Goal: Information Seeking & Learning: Understand process/instructions

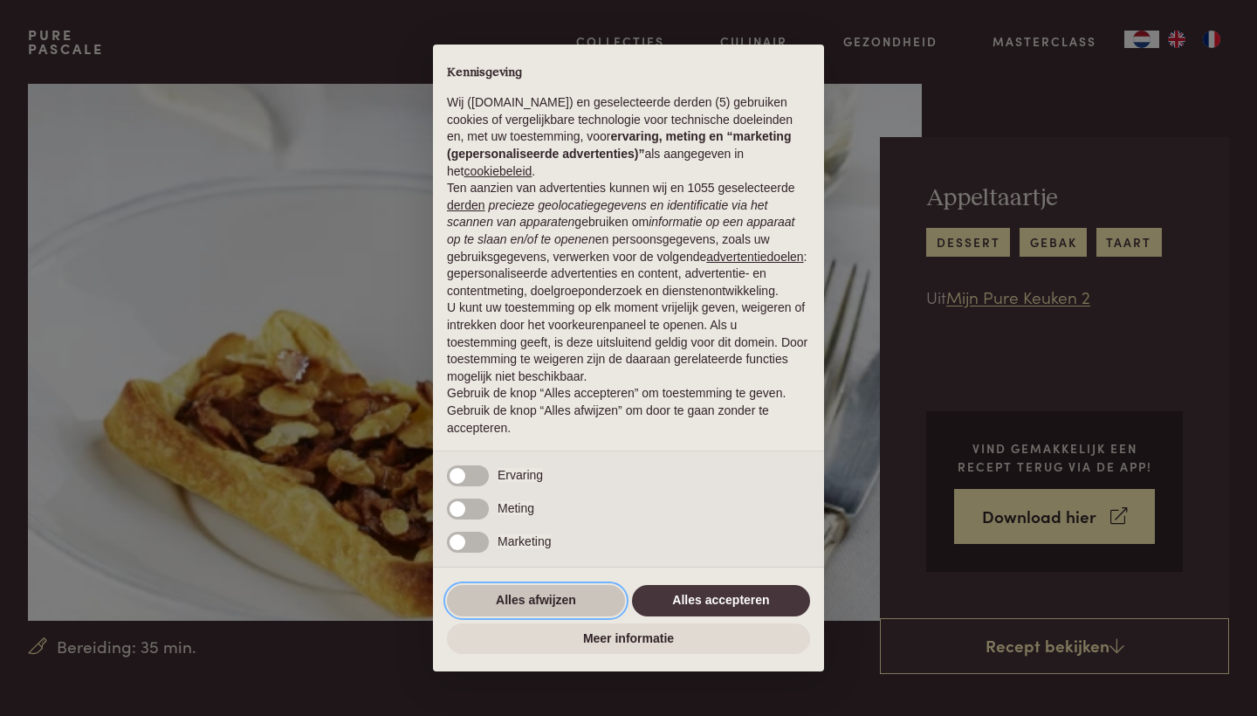
click at [509, 603] on button "Alles afwijzen" at bounding box center [536, 600] width 178 height 31
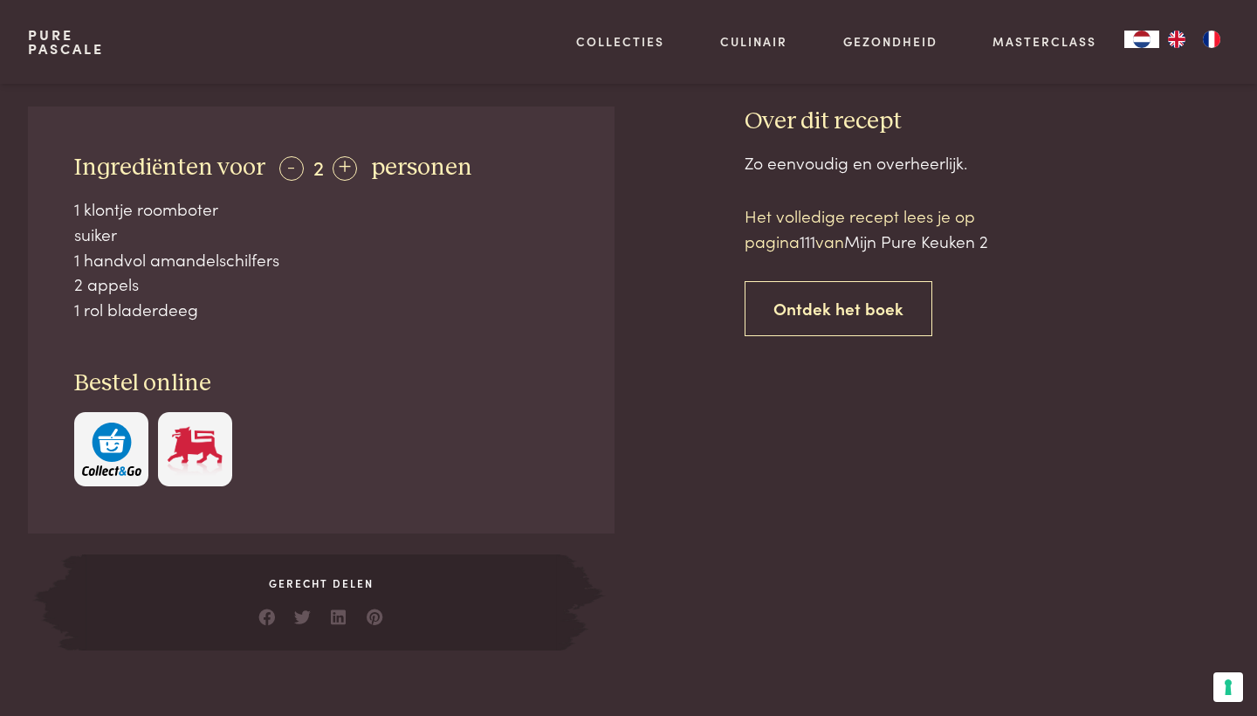
scroll to position [680, 0]
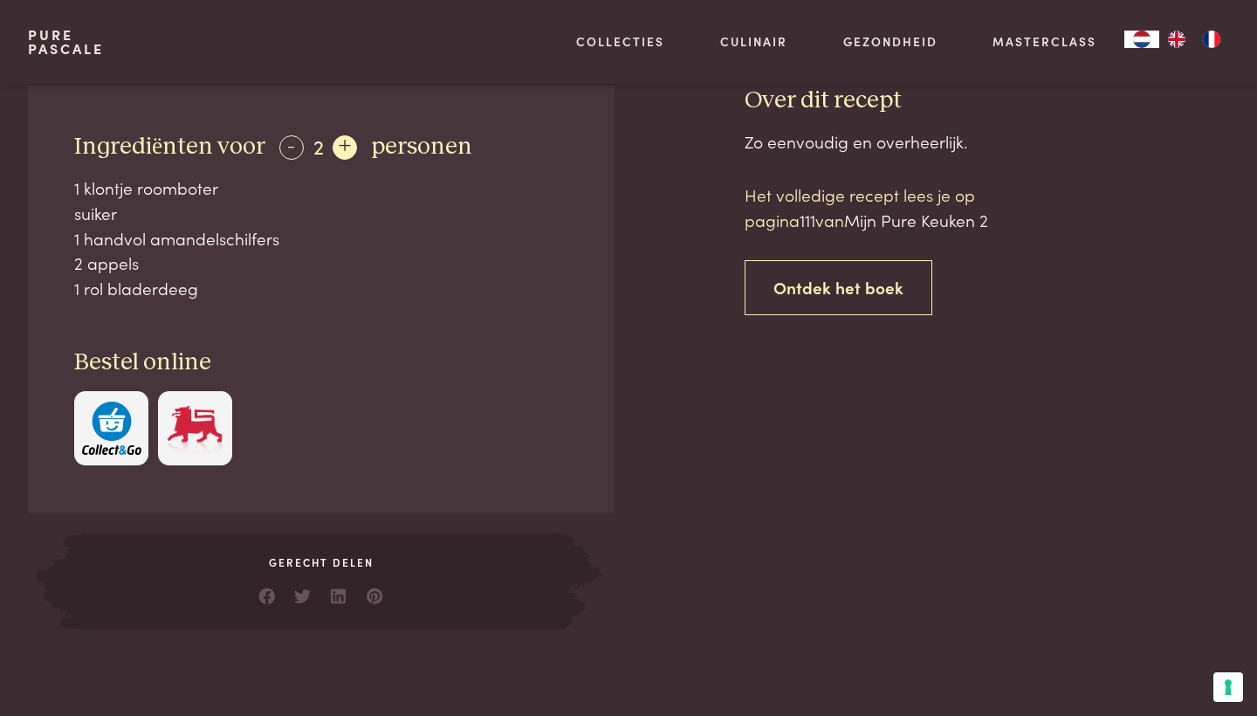
click at [342, 155] on div "+" at bounding box center [345, 147] width 24 height 24
click at [342, 155] on div "+" at bounding box center [346, 147] width 24 height 24
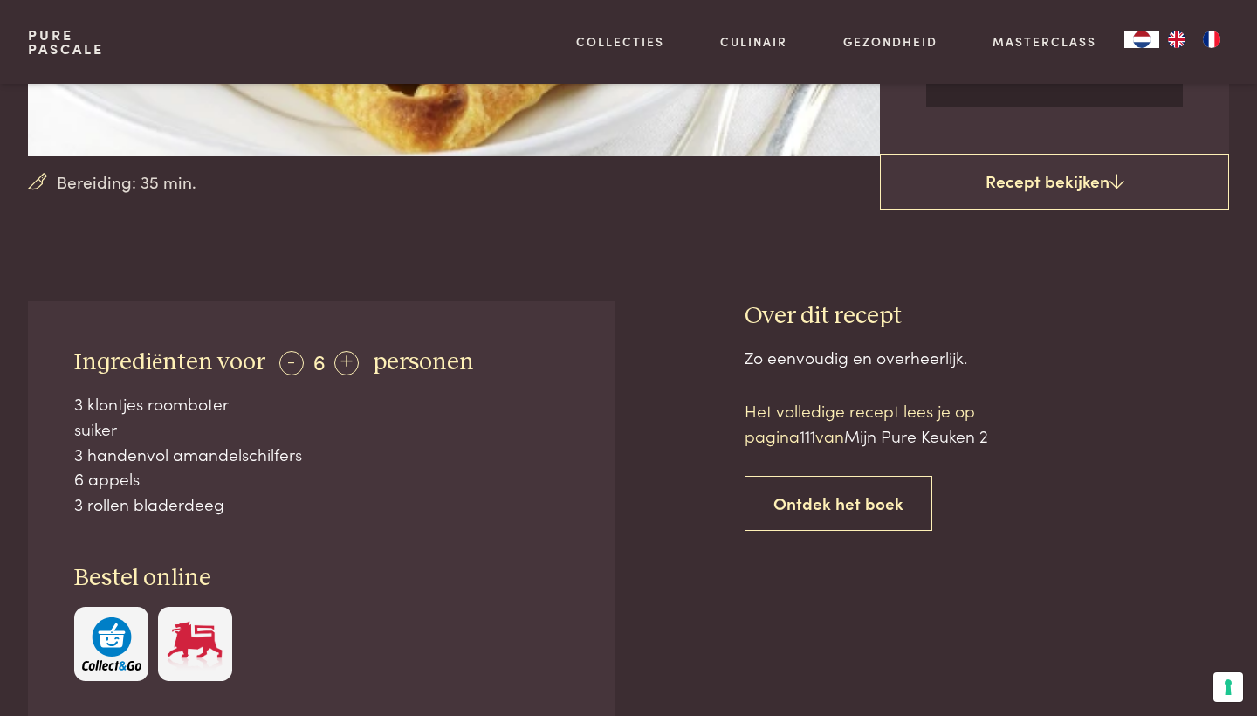
scroll to position [392, 0]
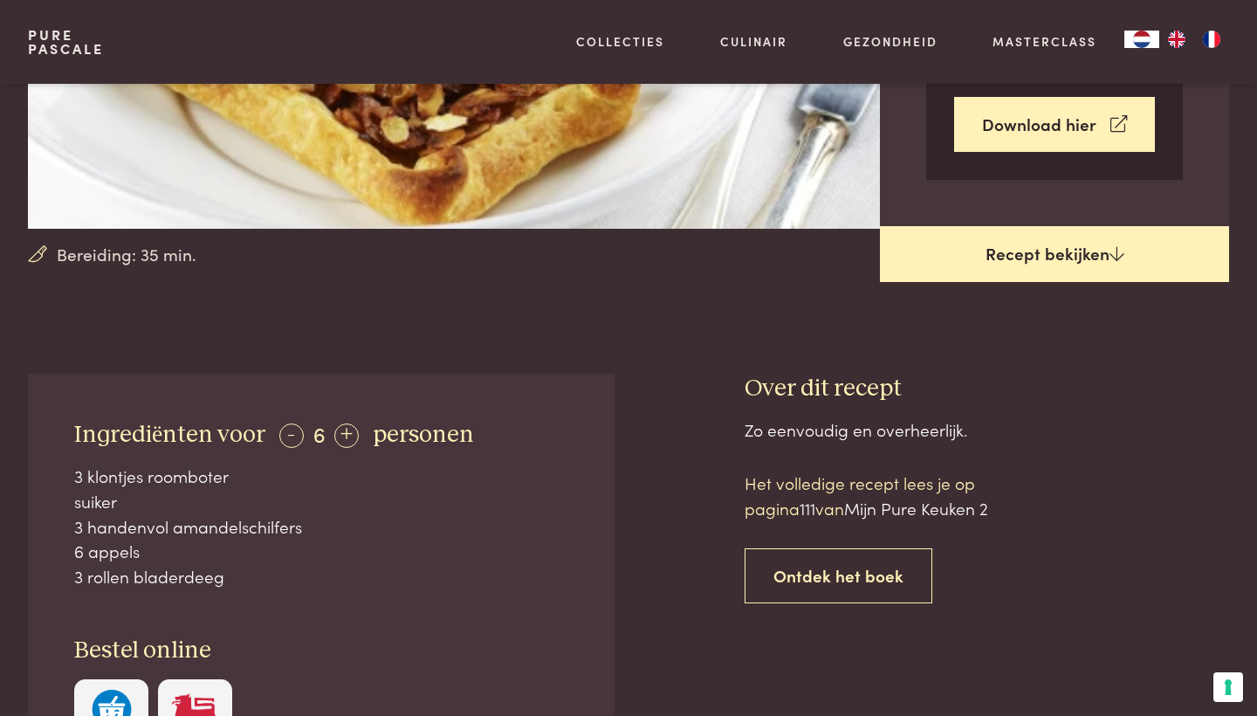
click at [1070, 242] on link "Recept bekijken" at bounding box center [1054, 254] width 349 height 56
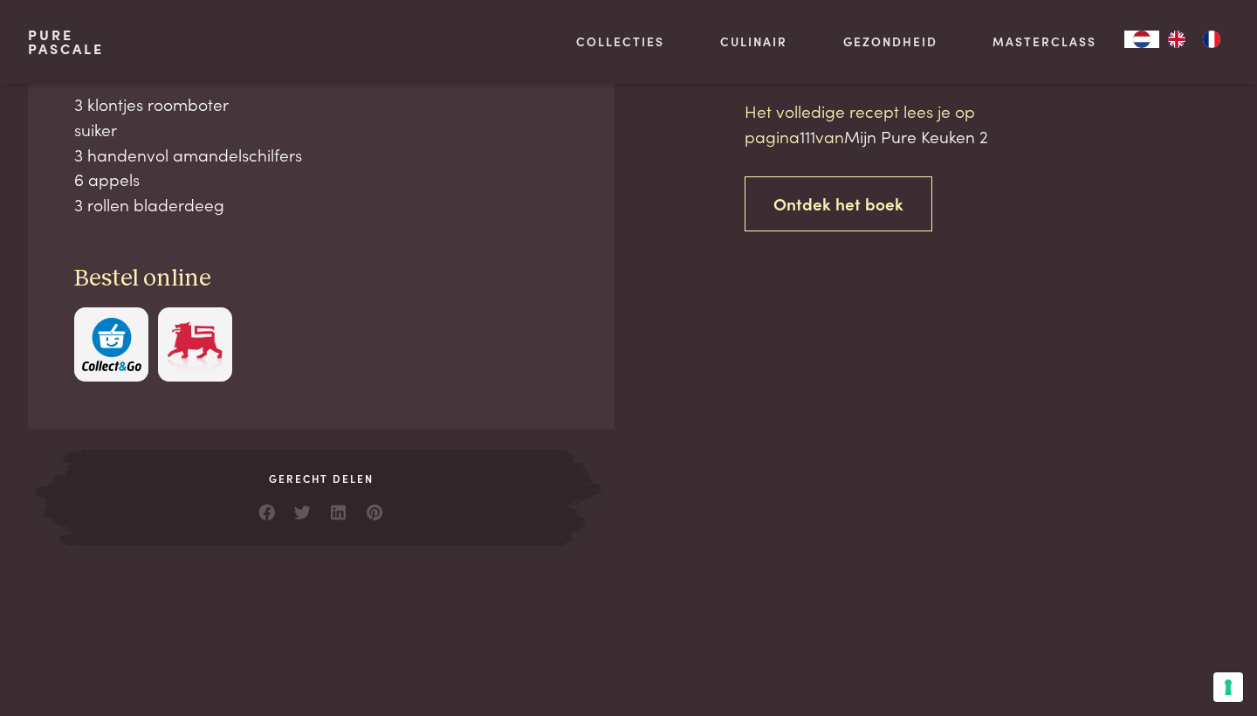
scroll to position [765, 0]
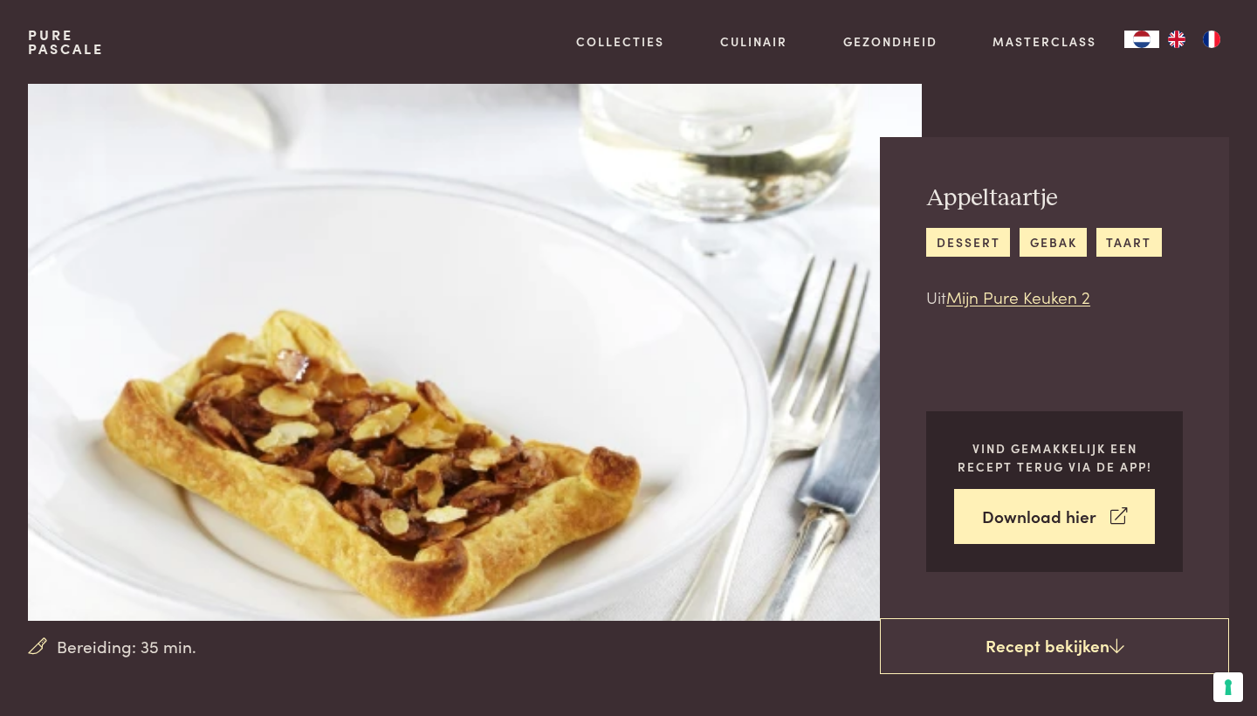
scroll to position [765, 0]
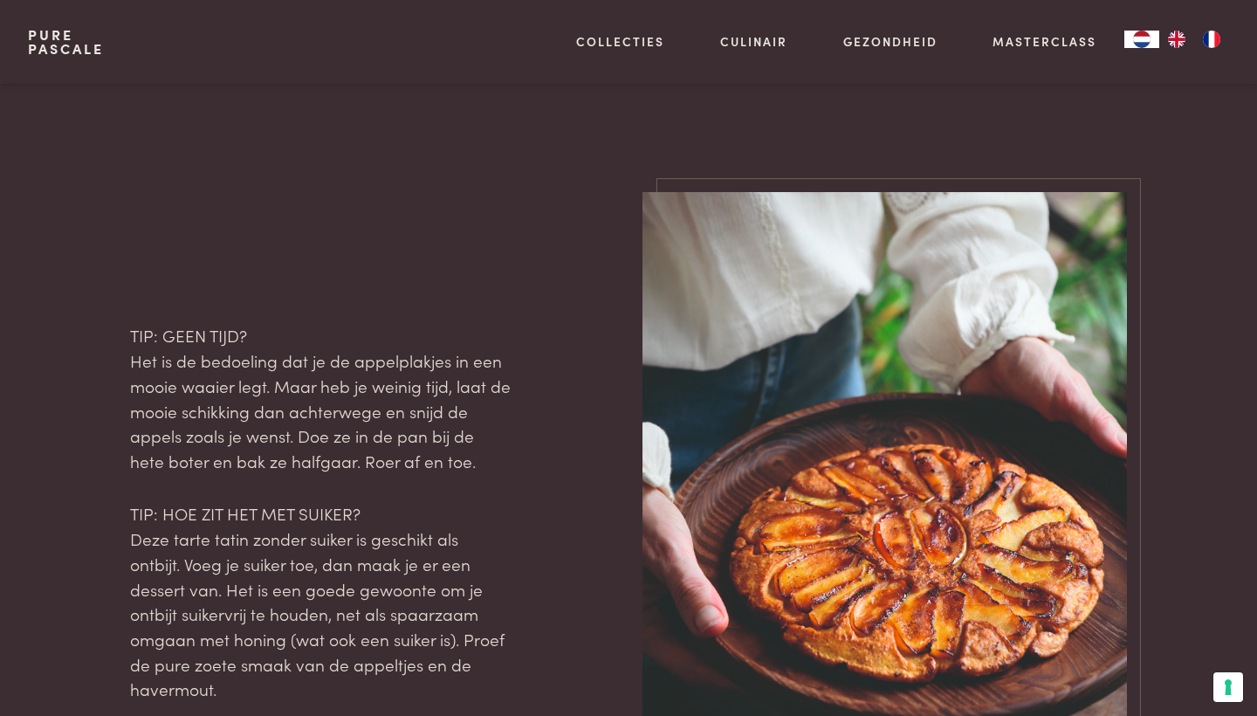
scroll to position [1806, 0]
